Goal: Information Seeking & Learning: Learn about a topic

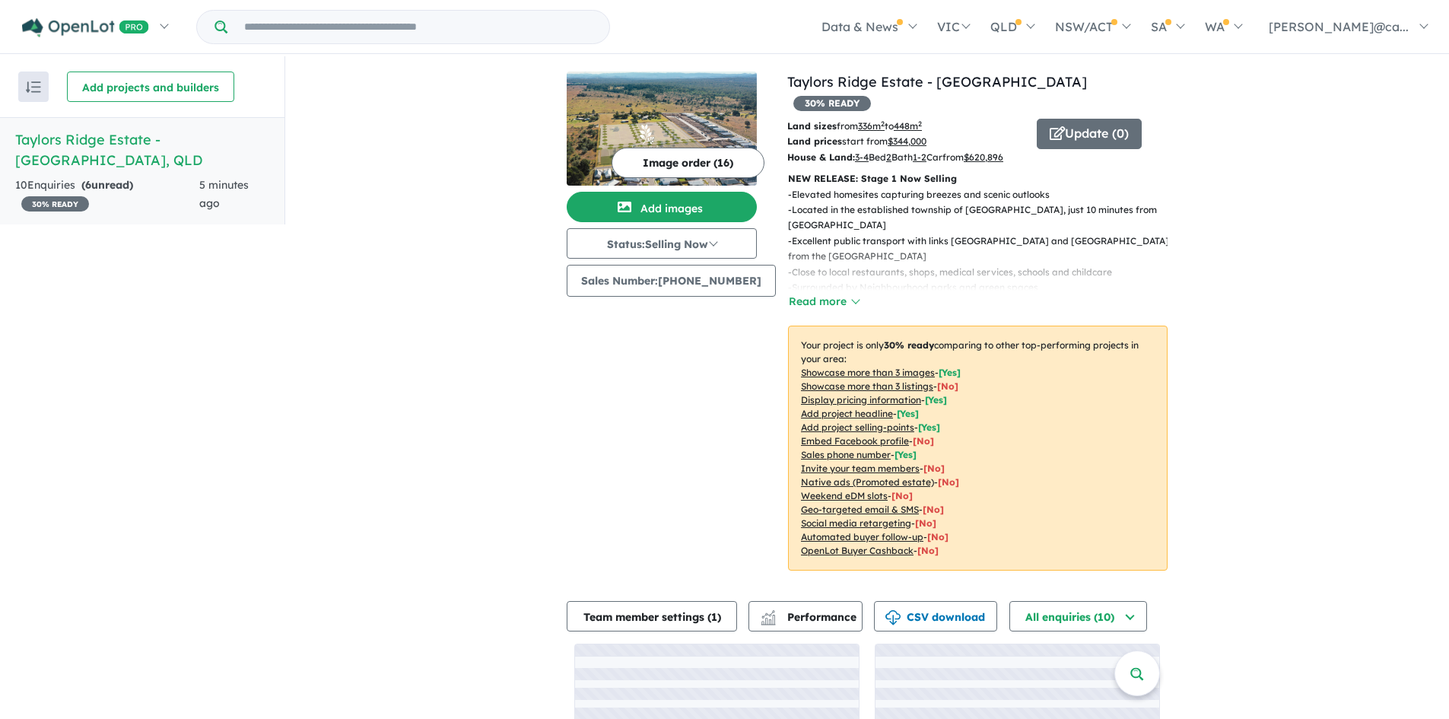
click at [101, 136] on h5 "Taylors Ridge Estate - Walloon , QLD" at bounding box center [142, 149] width 254 height 41
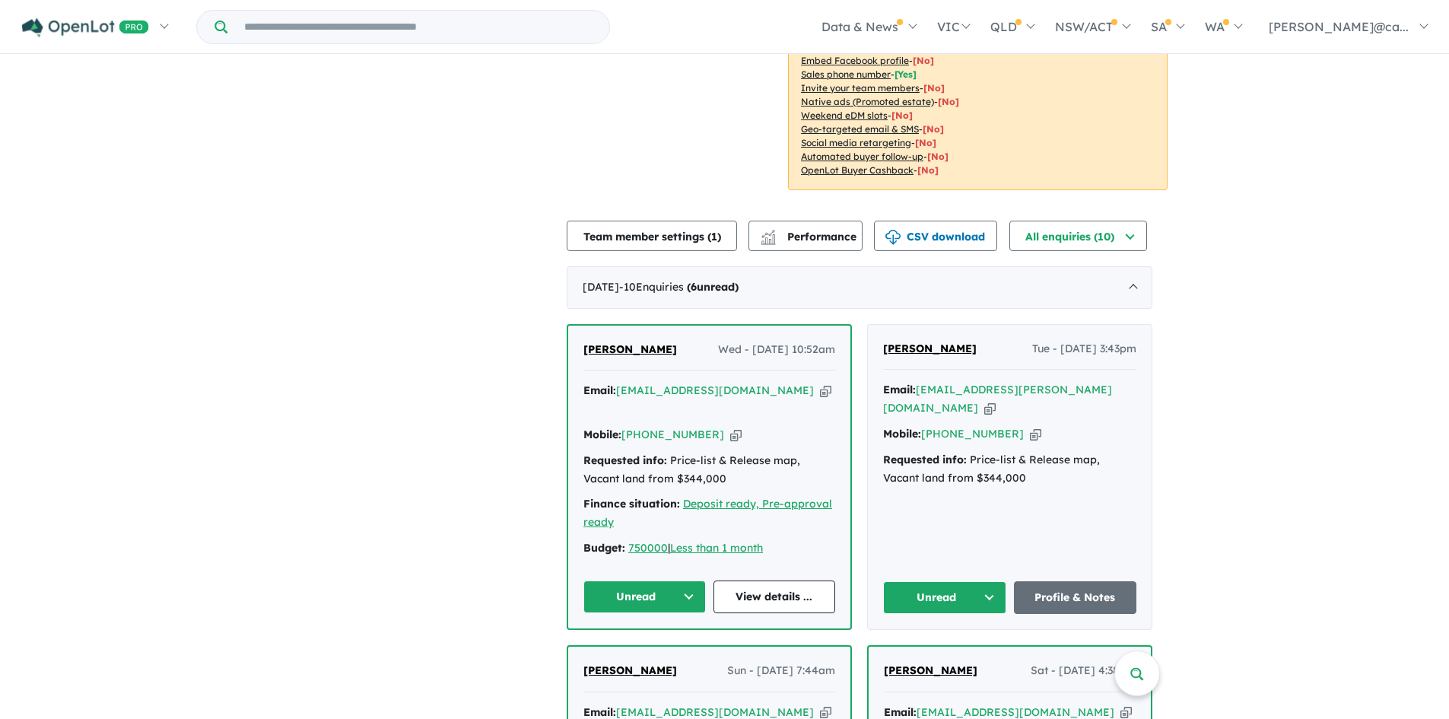
scroll to position [456, 0]
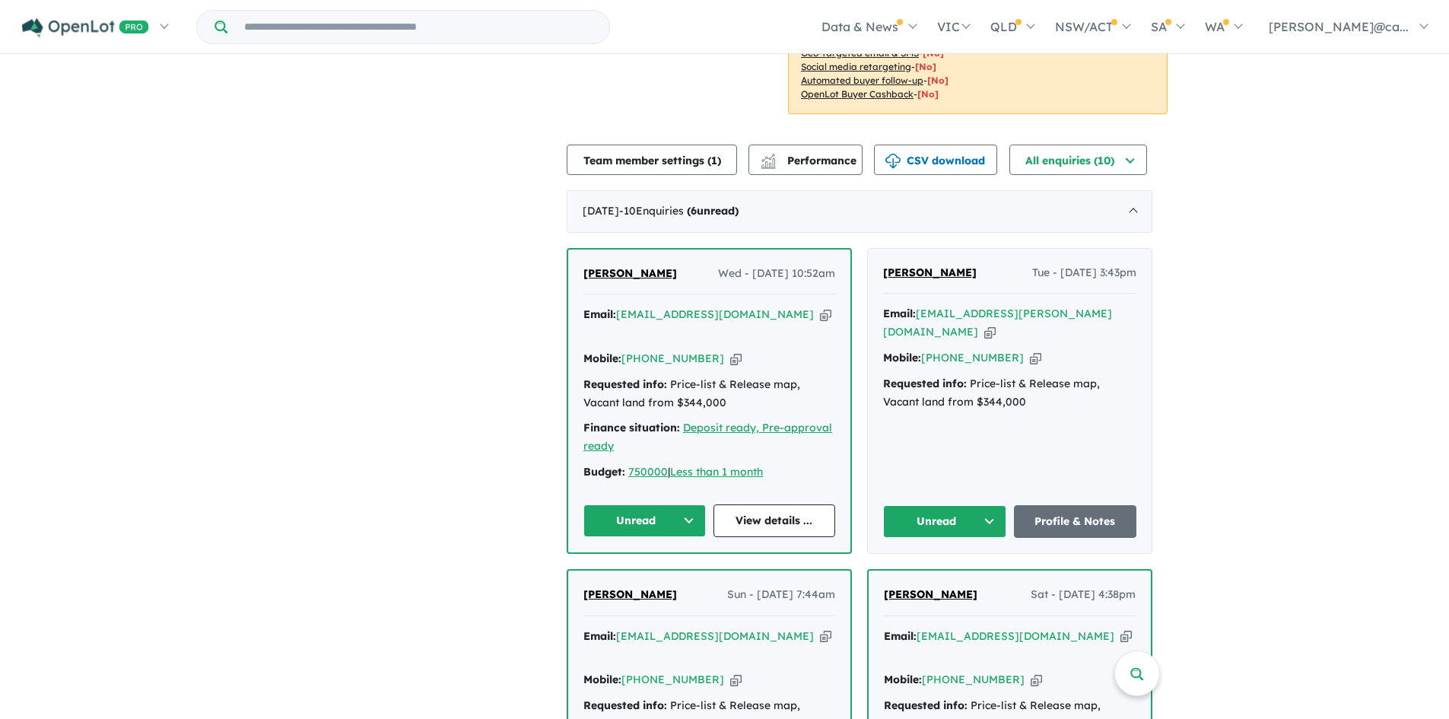
click at [619, 274] on span "[PERSON_NAME]" at bounding box center [630, 273] width 94 height 14
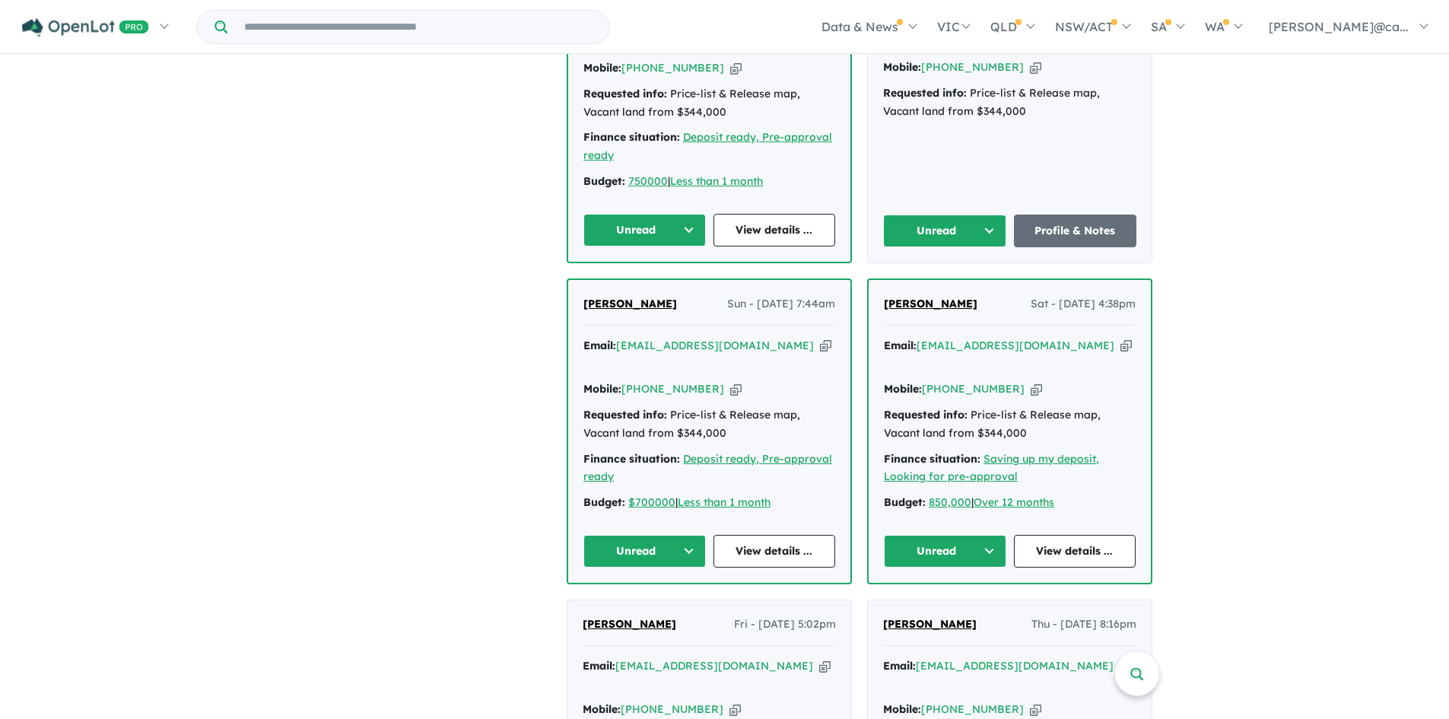
scroll to position [760, 0]
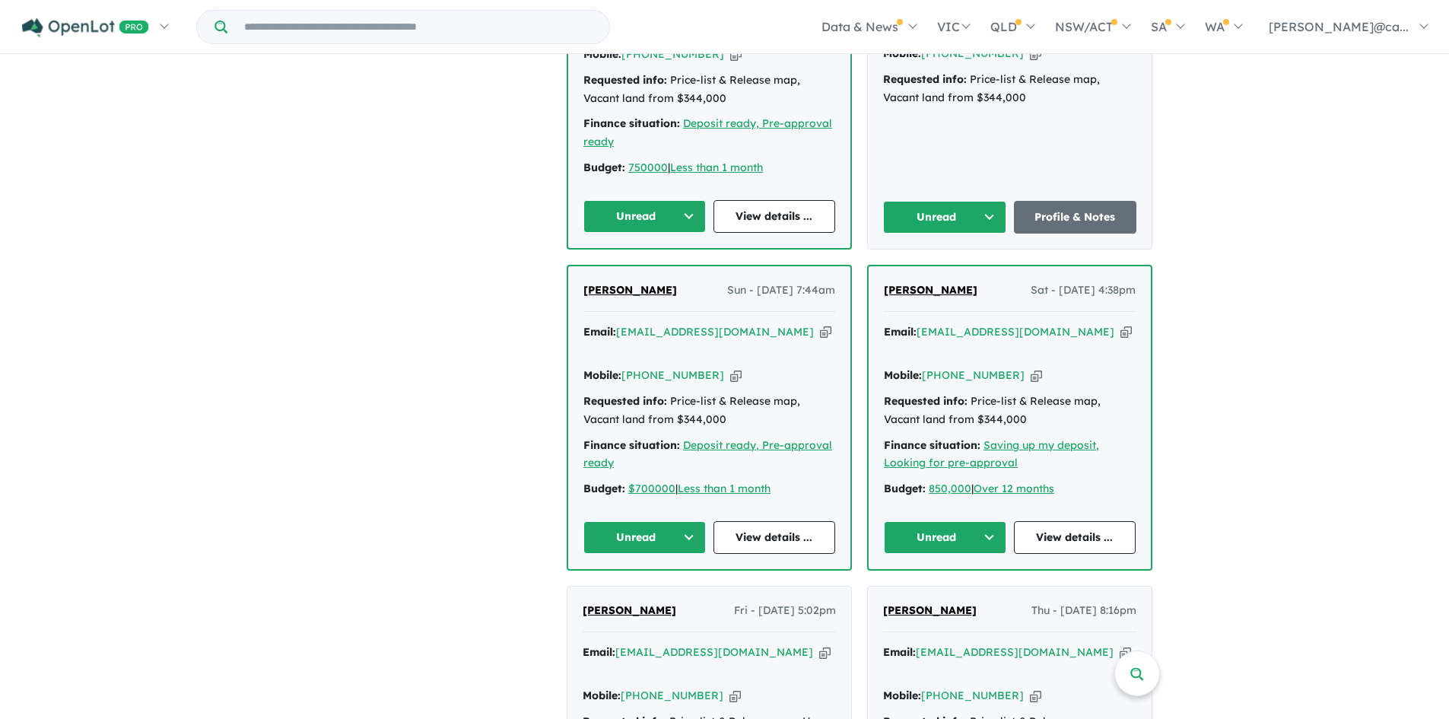
drag, startPoint x: 1261, startPoint y: 474, endPoint x: 1329, endPoint y: 382, distance: 114.7
click at [1329, 382] on div "View all projects in your account Taylors Ridge Estate - Walloon 30 % READY Lan…" at bounding box center [866, 387] width 1163 height 2182
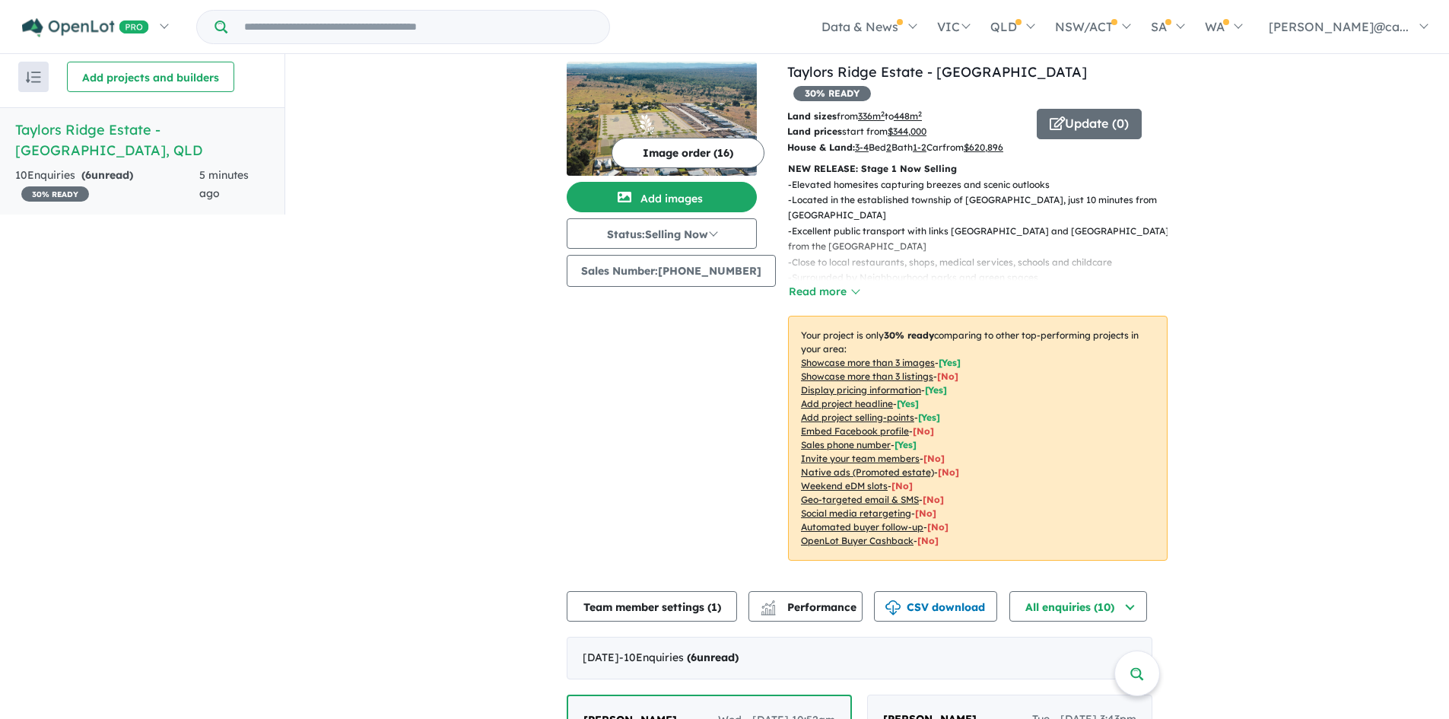
scroll to position [0, 0]
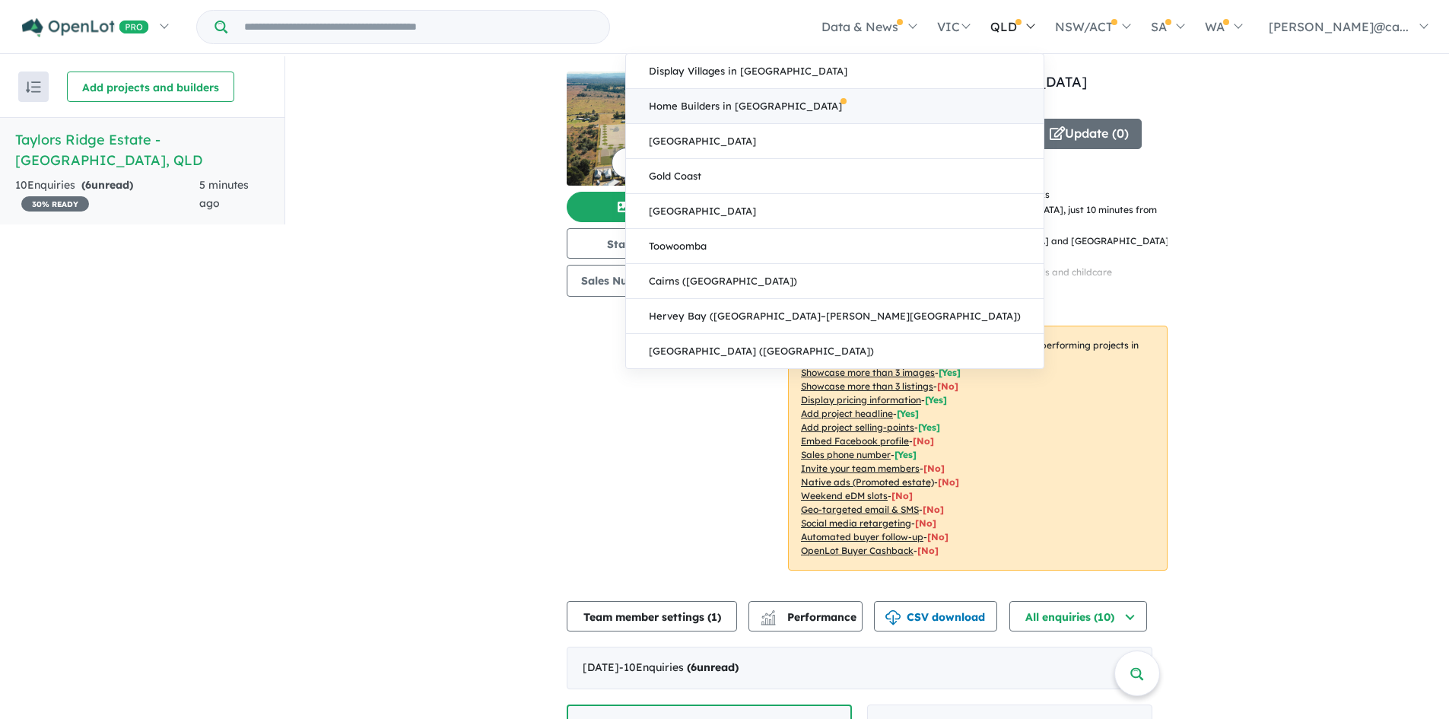
click at [990, 98] on link "Home Builders in [GEOGRAPHIC_DATA]" at bounding box center [834, 106] width 417 height 35
